Goal: Check status: Check status

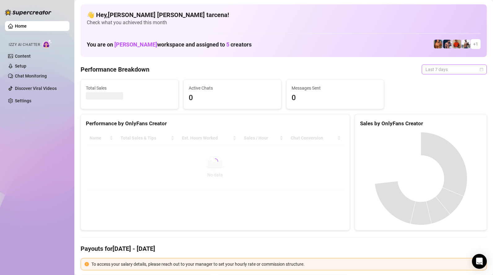
click at [437, 71] on span "Last 7 days" at bounding box center [454, 69] width 58 height 9
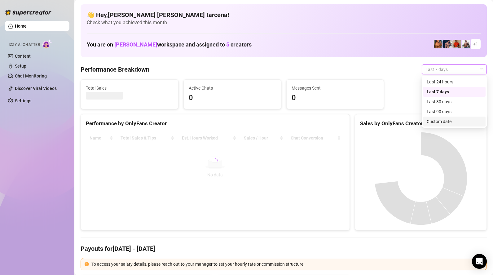
click at [447, 123] on div "Custom date" at bounding box center [454, 121] width 55 height 7
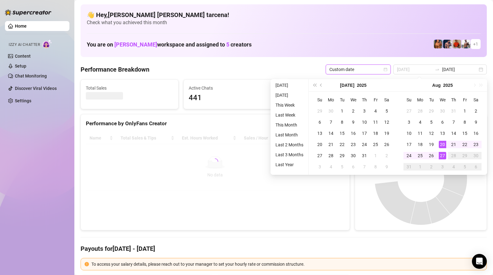
type input "[DATE]"
click at [442, 156] on div "27" at bounding box center [442, 155] width 7 height 7
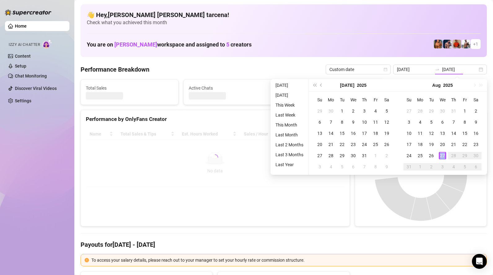
type input "[DATE]"
